Goal: Find specific page/section: Locate a particular part of the current website

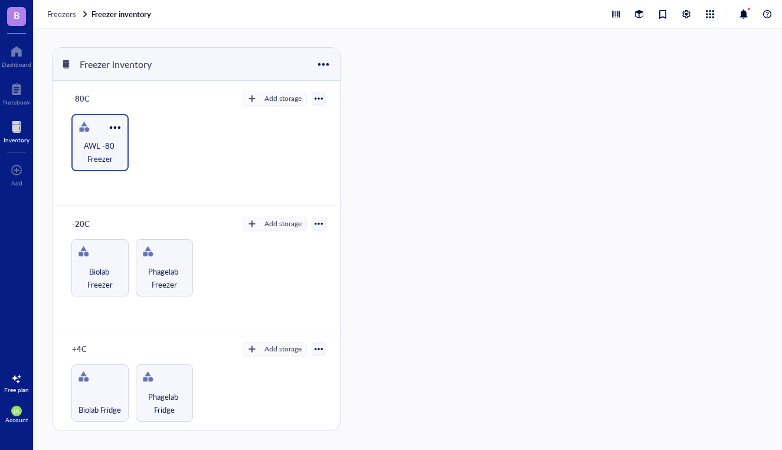
click at [97, 158] on span "AWL -80 Freezer" at bounding box center [99, 152] width 45 height 26
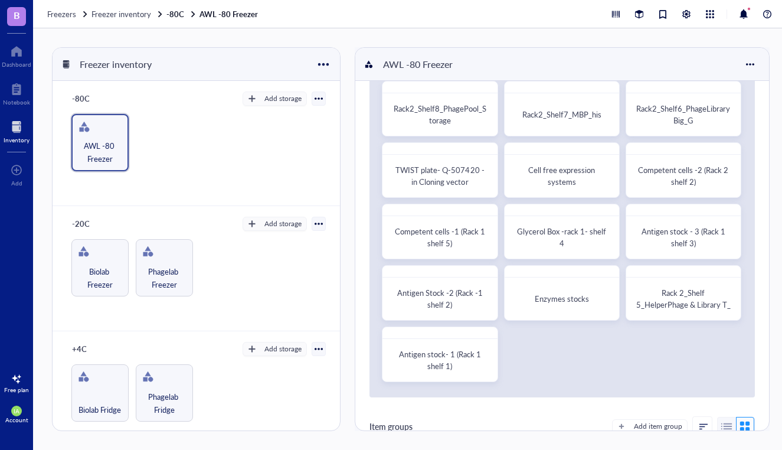
scroll to position [64, 0]
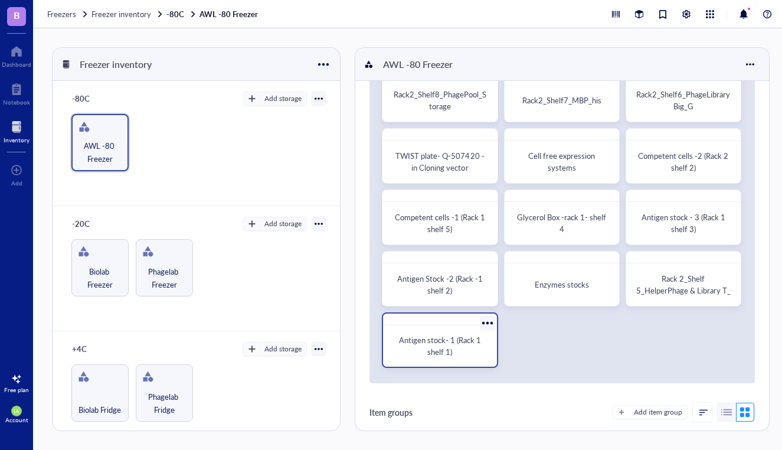
click at [446, 344] on span "Antigen stock- 1 (Rack 1 shelf 1)" at bounding box center [441, 345] width 84 height 23
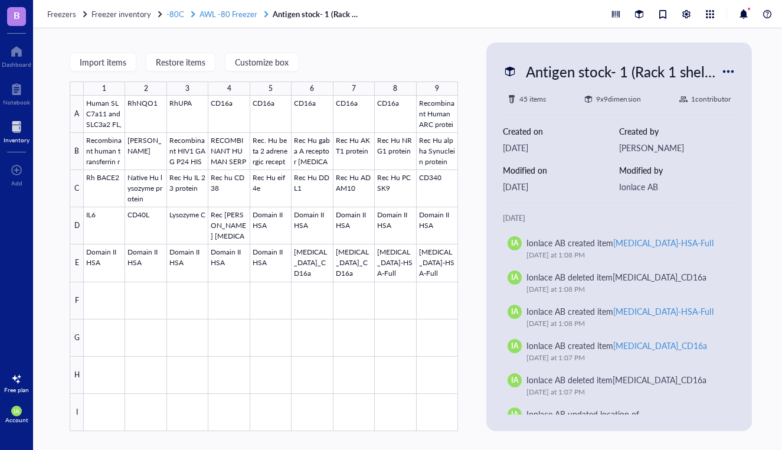
click at [227, 12] on span "AWL -80 Freezer" at bounding box center [229, 13] width 58 height 11
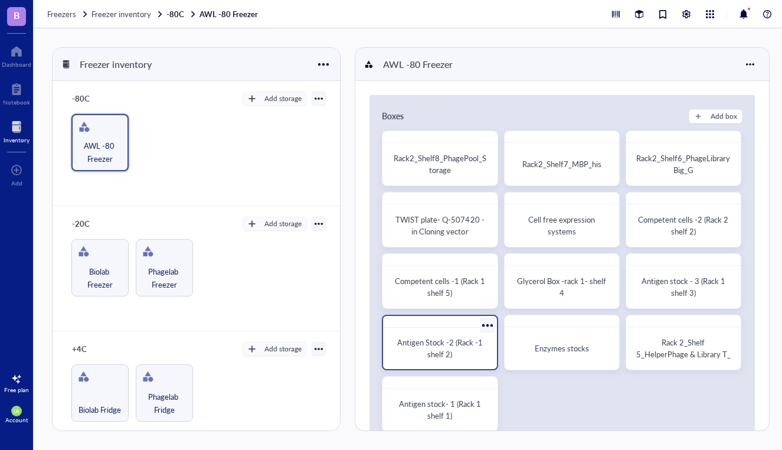
click at [455, 347] on span "Antigen Stock -2 (Rack -1 shelf 2)" at bounding box center [440, 348] width 87 height 23
